Goal: Transaction & Acquisition: Book appointment/travel/reservation

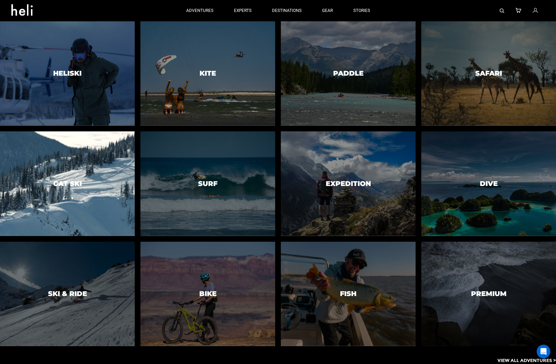
click at [62, 194] on div at bounding box center [67, 183] width 137 height 107
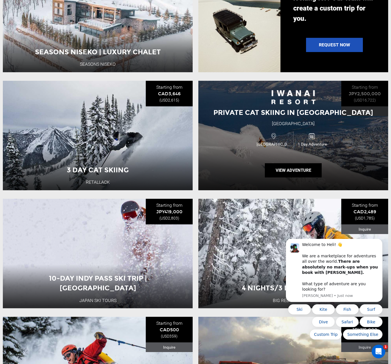
scroll to position [759, 0]
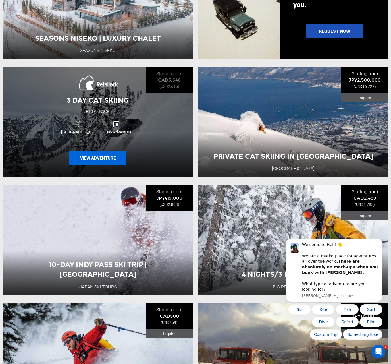
click at [105, 159] on button "View Adventure" at bounding box center [97, 158] width 57 height 14
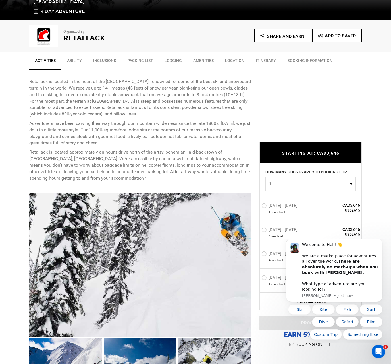
scroll to position [215, 0]
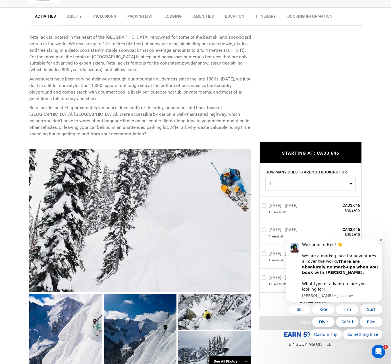
click at [381, 241] on icon "Dismiss notification" at bounding box center [380, 239] width 3 height 3
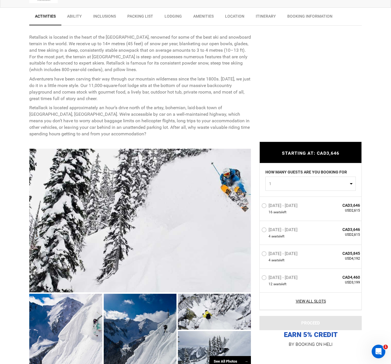
scroll to position [251, 0]
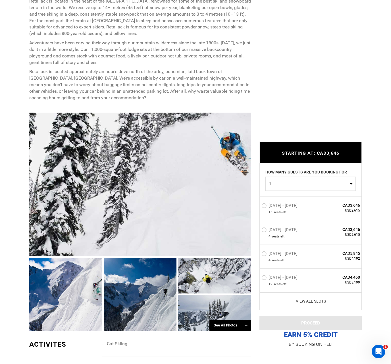
click at [309, 303] on link "View All Slots" at bounding box center [310, 301] width 99 height 6
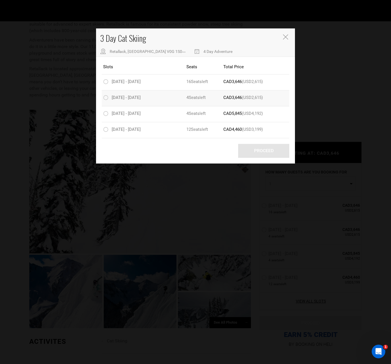
scroll to position [225, 0]
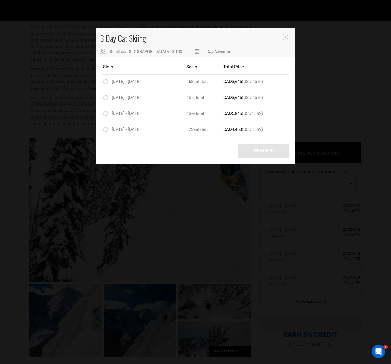
click at [285, 38] on icon "Close" at bounding box center [285, 36] width 5 height 5
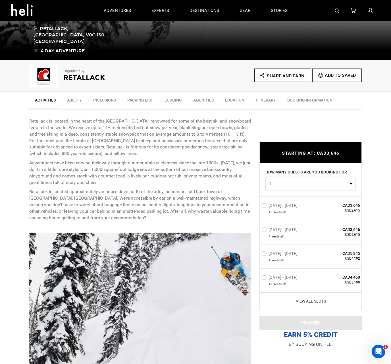
scroll to position [0, 0]
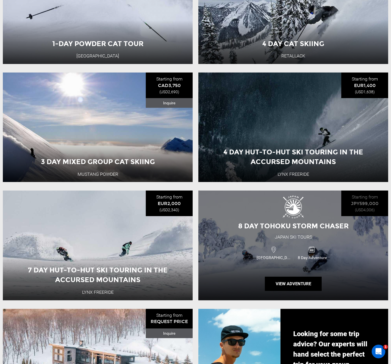
scroll to position [406, 0]
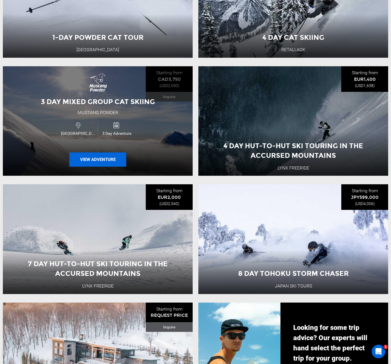
click at [99, 155] on button "View Adventure" at bounding box center [97, 159] width 57 height 14
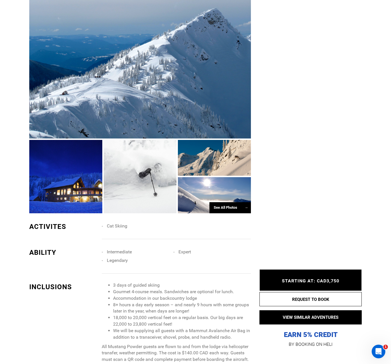
scroll to position [368, 0]
click at [86, 201] on div at bounding box center [65, 175] width 73 height 73
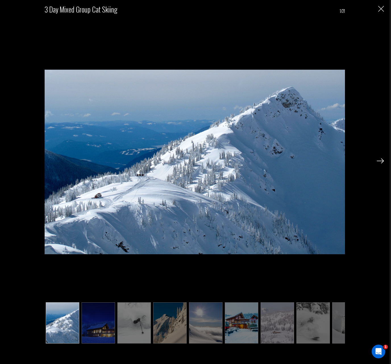
click at [242, 324] on img at bounding box center [242, 322] width 34 height 41
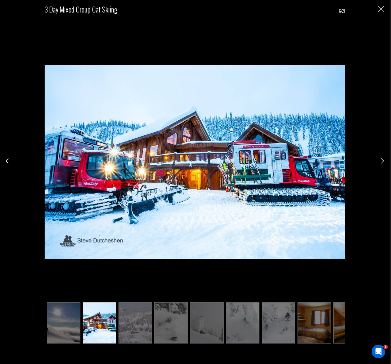
click at [243, 324] on img at bounding box center [243, 322] width 34 height 41
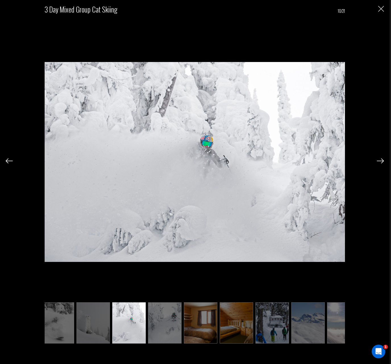
click at [243, 324] on img at bounding box center [237, 322] width 34 height 41
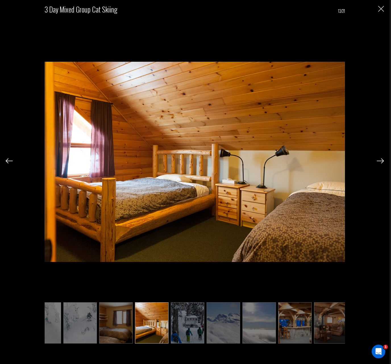
click at [242, 324] on ul at bounding box center [195, 322] width 300 height 41
drag, startPoint x: 255, startPoint y: 323, endPoint x: 267, endPoint y: 324, distance: 12.0
click at [255, 323] on img at bounding box center [259, 322] width 34 height 41
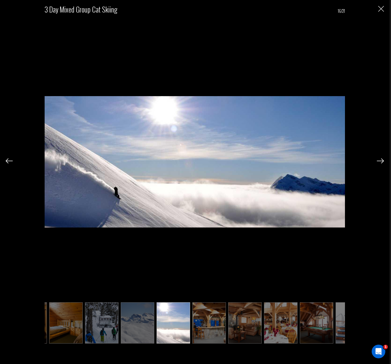
click at [218, 323] on img at bounding box center [209, 322] width 34 height 41
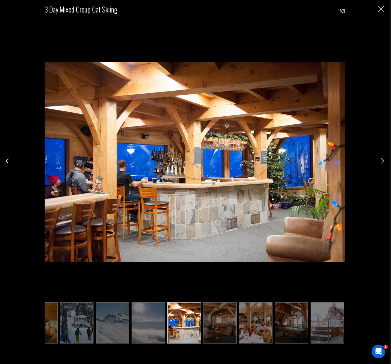
scroll to position [0, 451]
click at [229, 324] on img at bounding box center [220, 322] width 34 height 41
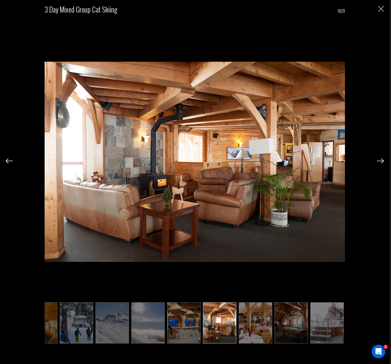
click at [257, 326] on img at bounding box center [256, 322] width 34 height 41
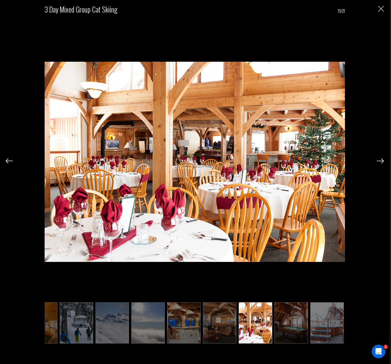
click at [383, 7] on img "Close" at bounding box center [381, 9] width 6 height 6
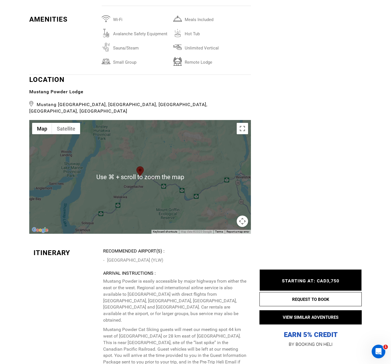
scroll to position [1258, 0]
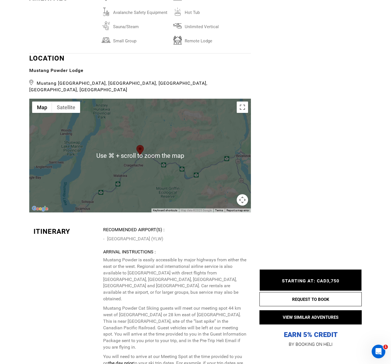
click at [150, 157] on div at bounding box center [140, 156] width 222 height 114
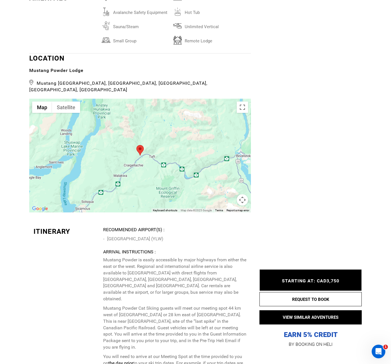
click at [144, 143] on div at bounding box center [140, 156] width 222 height 114
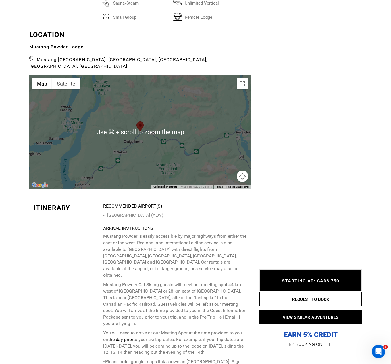
scroll to position [1282, 0]
click at [37, 78] on button "Map" at bounding box center [42, 83] width 20 height 11
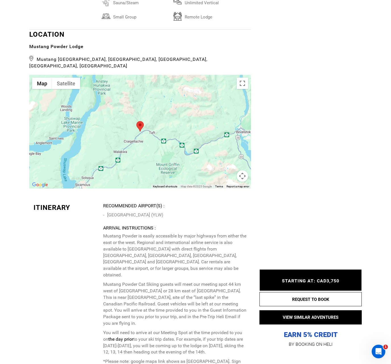
click at [99, 61] on span "Mustang [GEOGRAPHIC_DATA], [GEOGRAPHIC_DATA], [GEOGRAPHIC_DATA], [GEOGRAPHIC_DA…" at bounding box center [140, 61] width 222 height 15
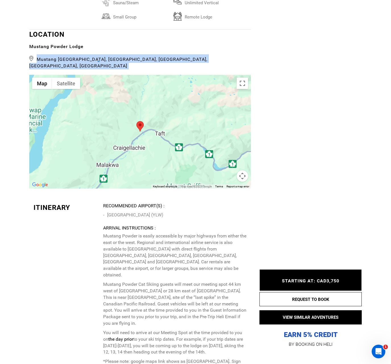
click at [98, 61] on span "Mustang [GEOGRAPHIC_DATA], [GEOGRAPHIC_DATA], [GEOGRAPHIC_DATA], [GEOGRAPHIC_DA…" at bounding box center [140, 61] width 222 height 15
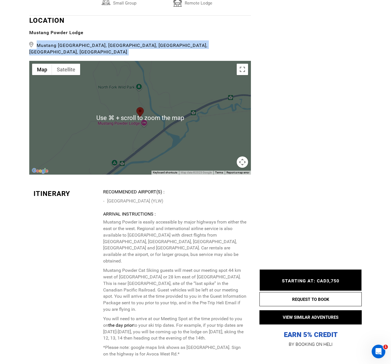
scroll to position [1297, 0]
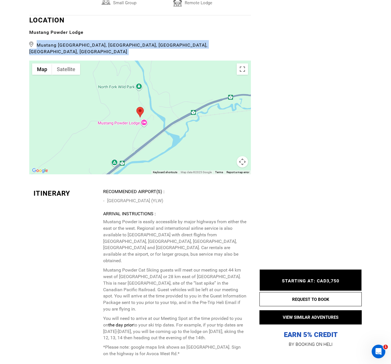
copy div "Mustang [GEOGRAPHIC_DATA], [GEOGRAPHIC_DATA], [GEOGRAPHIC_DATA], [GEOGRAPHIC_DA…"
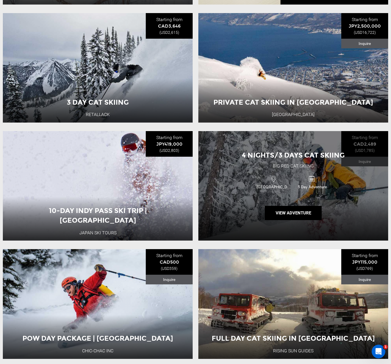
scroll to position [814, 0]
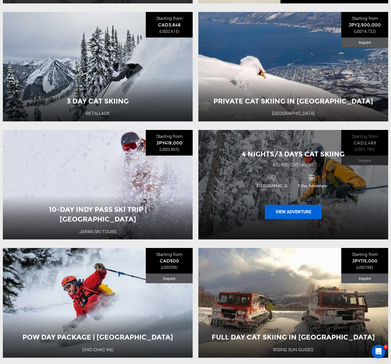
click at [292, 213] on button "View Adventure" at bounding box center [293, 212] width 57 height 14
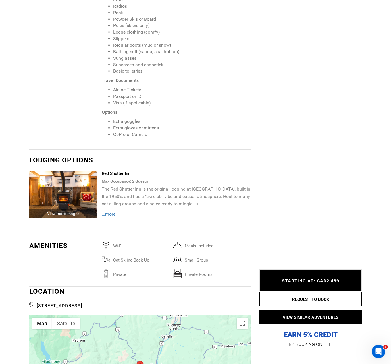
scroll to position [855, 0]
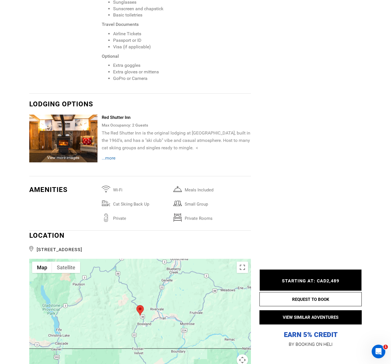
click at [114, 155] on span "...more" at bounding box center [109, 157] width 14 height 5
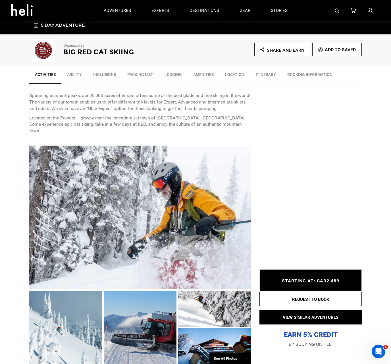
scroll to position [0, 0]
